Goal: Check status: Check status

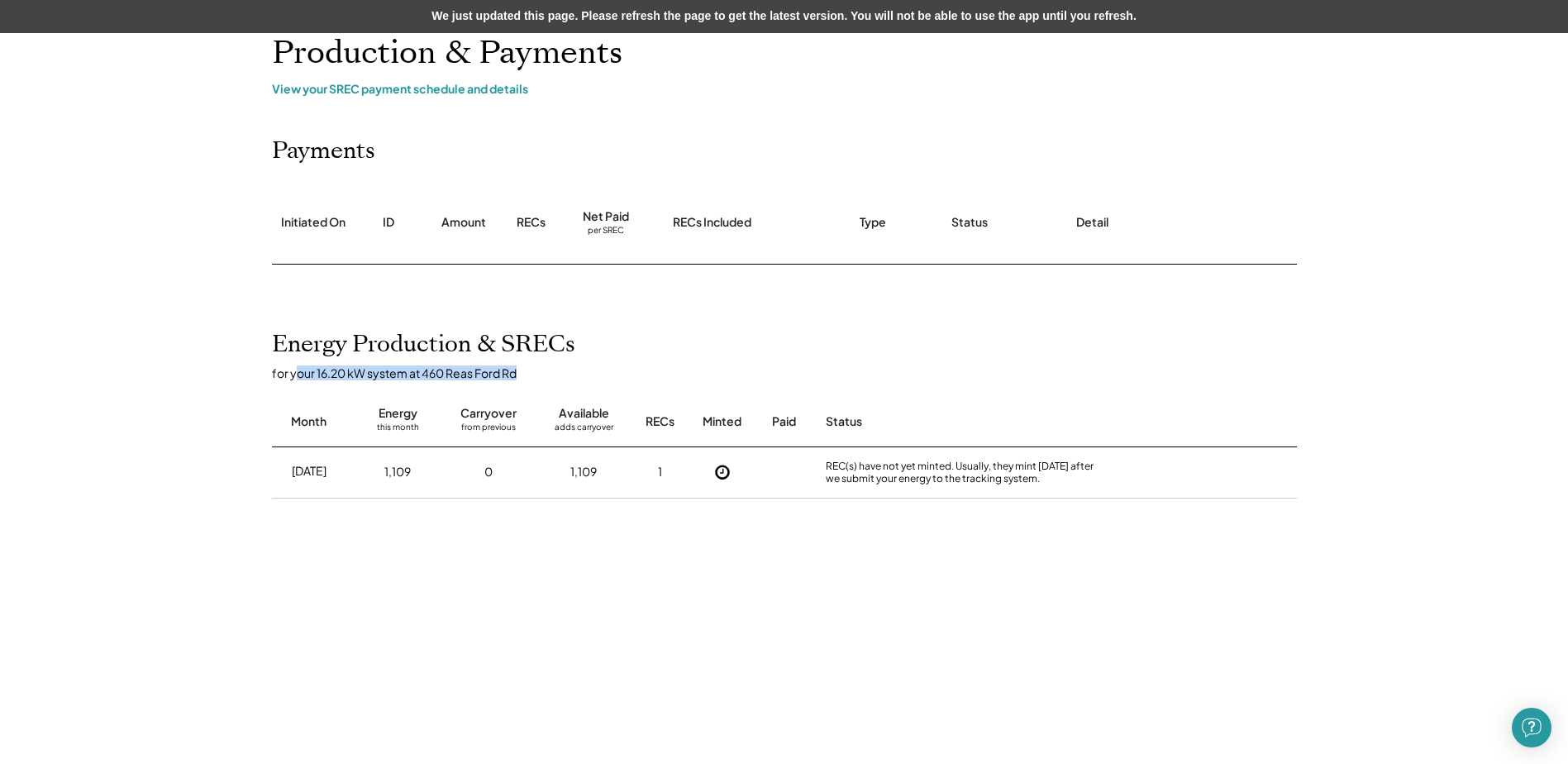
click at [324, 376] on div "for your 16.20 kW system at 460 Reas Ford Rd" at bounding box center [792, 373] width 1041 height 15
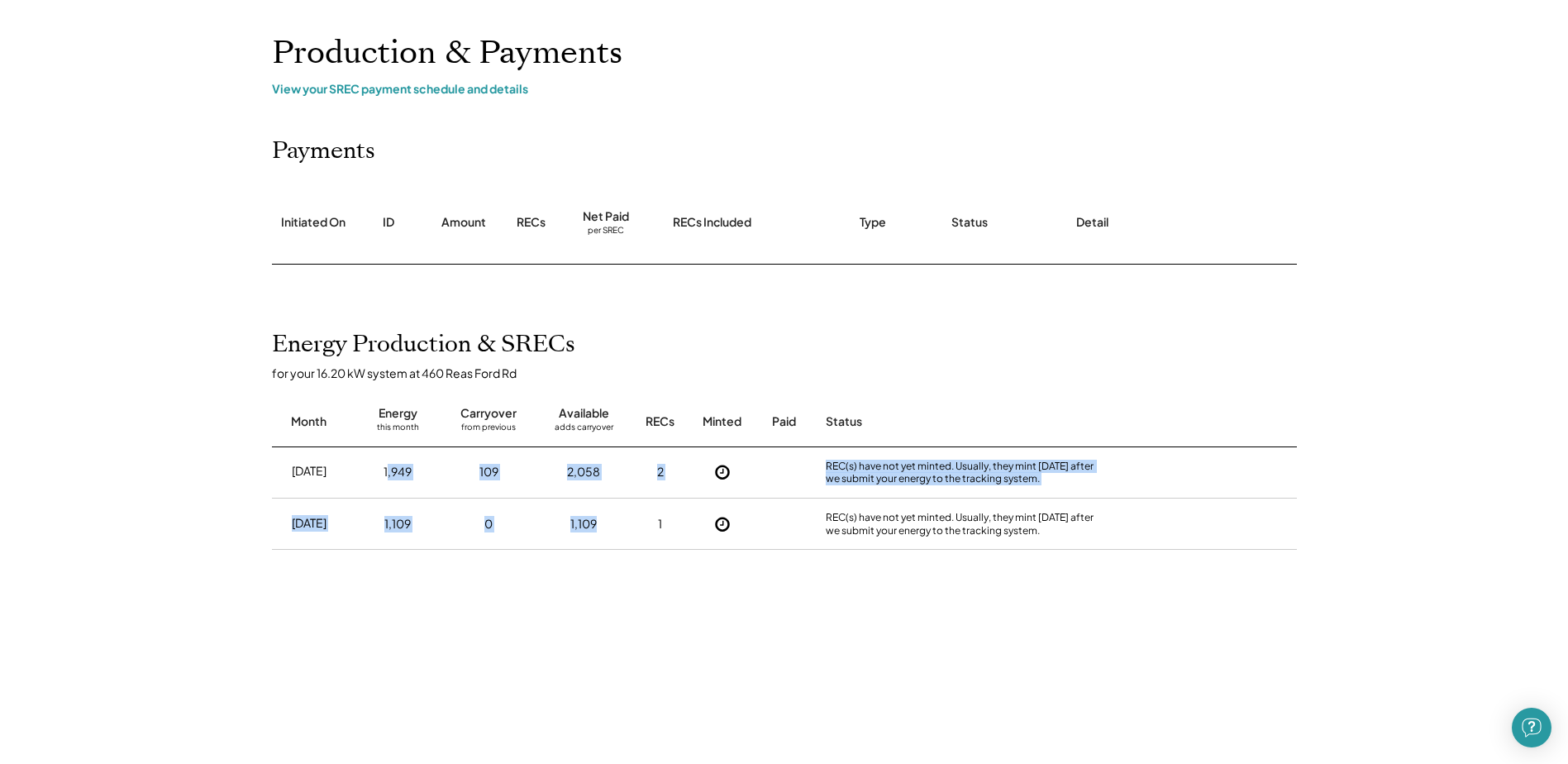
drag, startPoint x: 388, startPoint y: 468, endPoint x: 613, endPoint y: 535, distance: 234.8
click at [613, 535] on div "[DATE] 1,949 109 2,058 2 REC(s) have not yet minted. Usually, they mint [DATE] …" at bounding box center [784, 571] width 1025 height 248
click at [613, 535] on div "1,109" at bounding box center [583, 524] width 78 height 41
drag, startPoint x: 369, startPoint y: 483, endPoint x: 955, endPoint y: 554, distance: 590.3
click at [955, 554] on div "[DATE] 1,949 109 2,058 2 REC(s) have not yet minted. Usually, they mint [DATE] …" at bounding box center [784, 571] width 1025 height 248
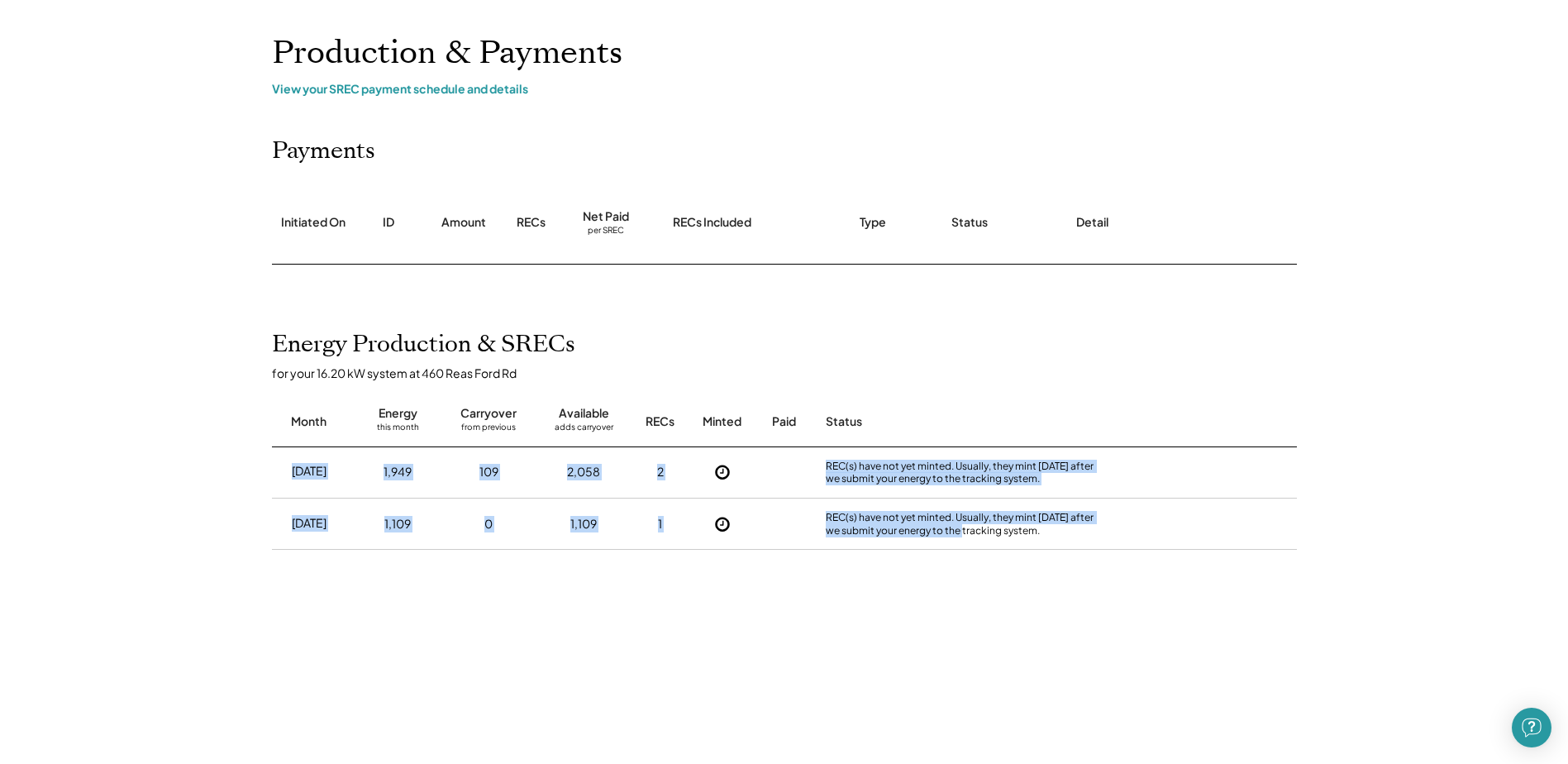
drag, startPoint x: 955, startPoint y: 554, endPoint x: 955, endPoint y: 565, distance: 11.0
click at [955, 565] on div "[DATE] 1,949 109 2,058 2 REC(s) have not yet minted. Usually, they mint [DATE] …" at bounding box center [784, 571] width 1025 height 248
